Goal: Information Seeking & Learning: Find specific fact

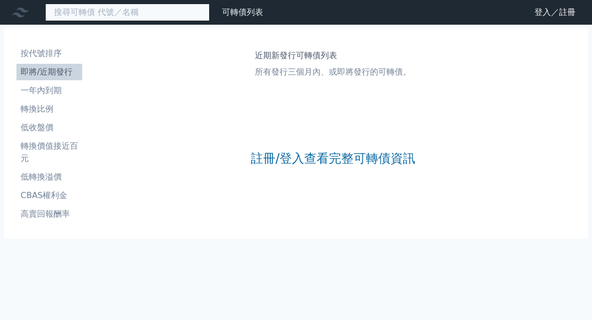
click at [126, 15] on input at bounding box center [127, 12] width 164 height 17
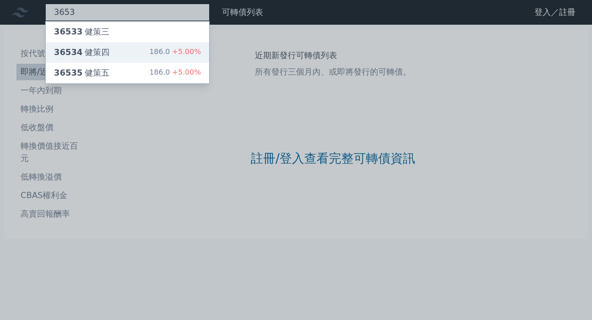
type input "3653"
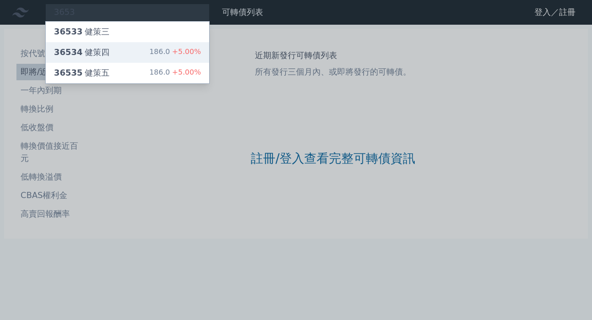
click at [87, 57] on div "36534 健策四" at bounding box center [81, 52] width 55 height 12
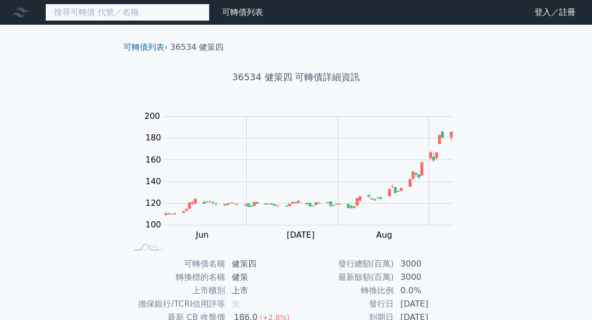
click at [117, 15] on input at bounding box center [127, 12] width 164 height 17
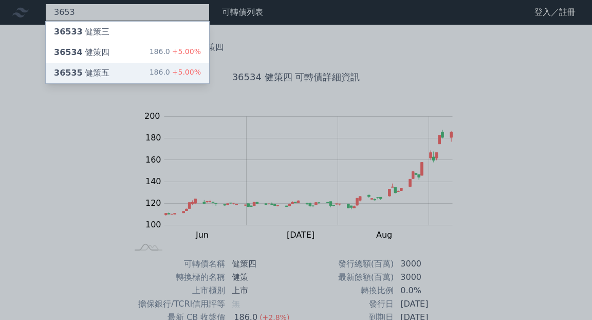
type input "3653"
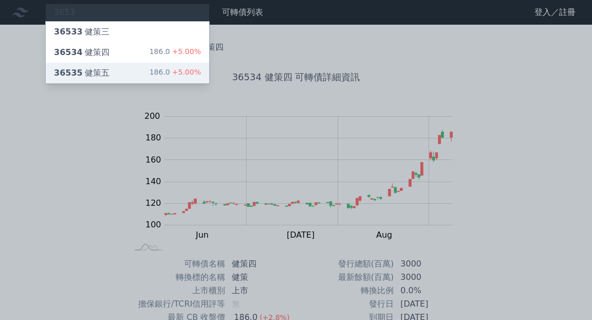
click at [118, 68] on div "36535 健策五 186.0 +5.00%" at bounding box center [127, 73] width 163 height 21
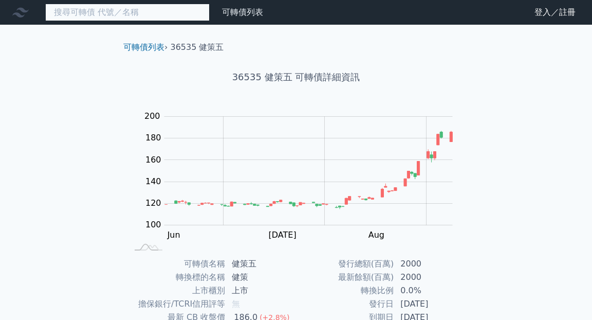
click at [107, 11] on input at bounding box center [127, 12] width 164 height 17
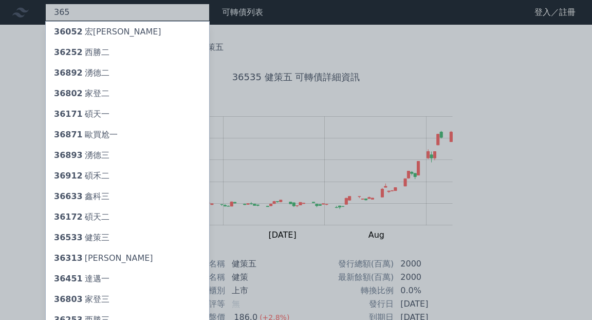
type input "3653"
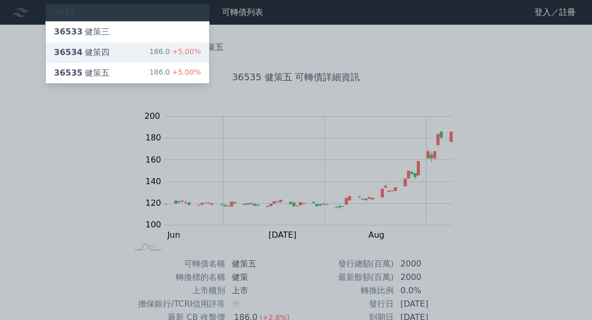
click at [111, 51] on div "36534 健策四 186.0 +5.00%" at bounding box center [127, 52] width 163 height 21
